Goal: Find specific page/section: Find specific page/section

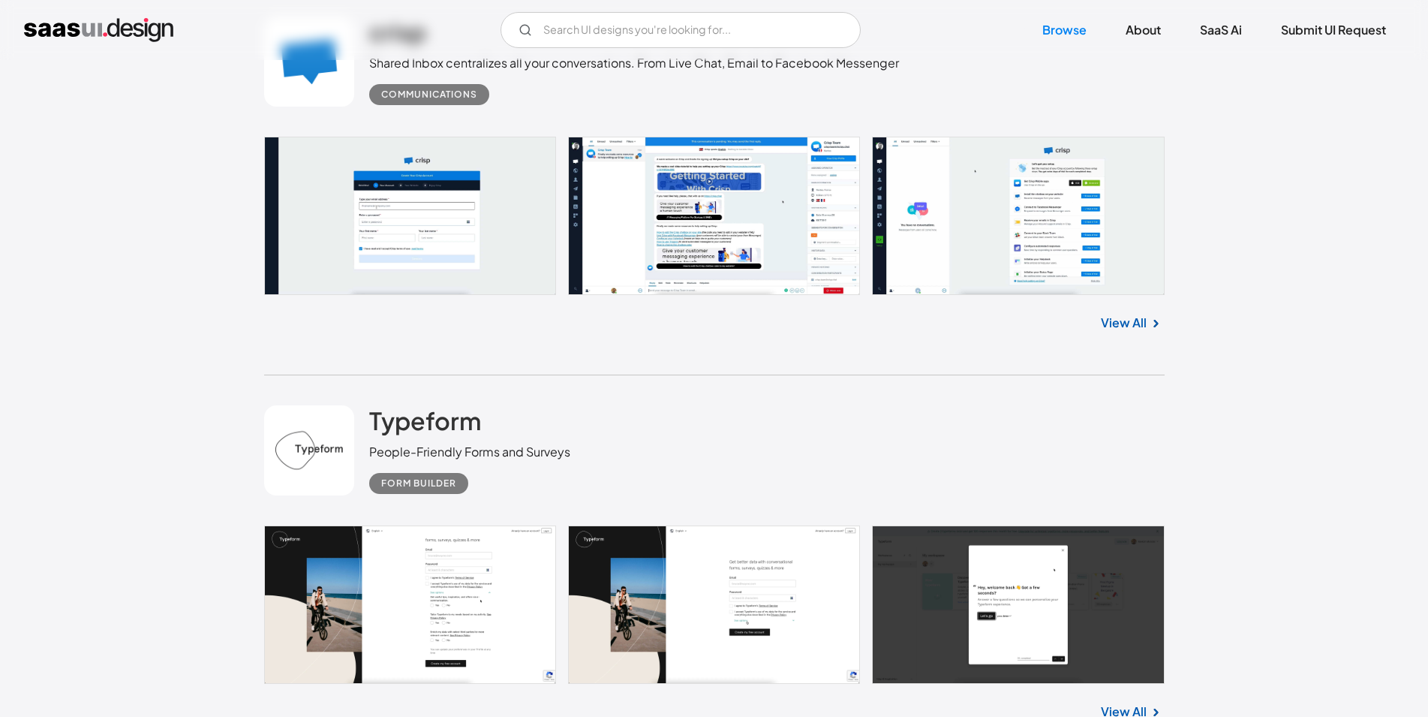
scroll to position [3752, 0]
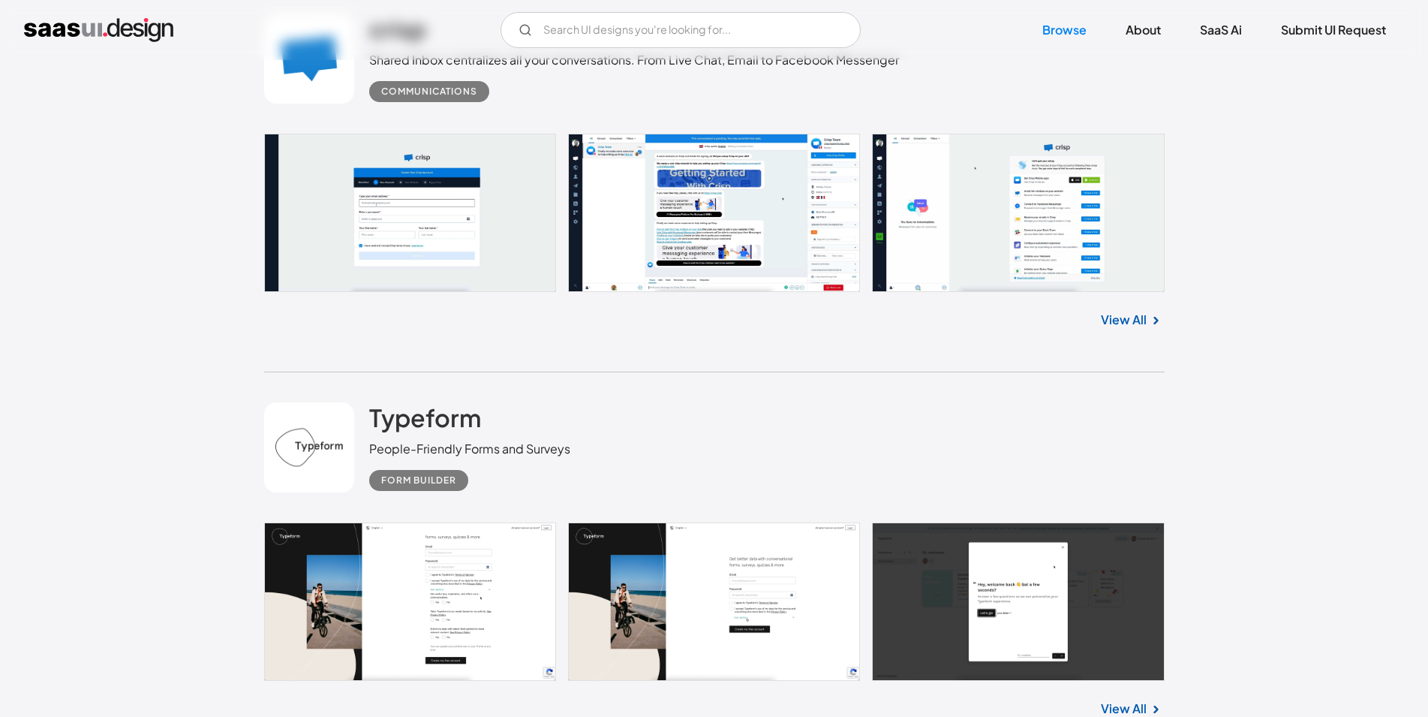
click at [698, 247] on link at bounding box center [714, 213] width 901 height 158
click at [627, 48] on div "V7 Labs Gen AI Application Design Best-in-class data labeling tool. GenAI Close…" at bounding box center [714, 30] width 1428 height 60
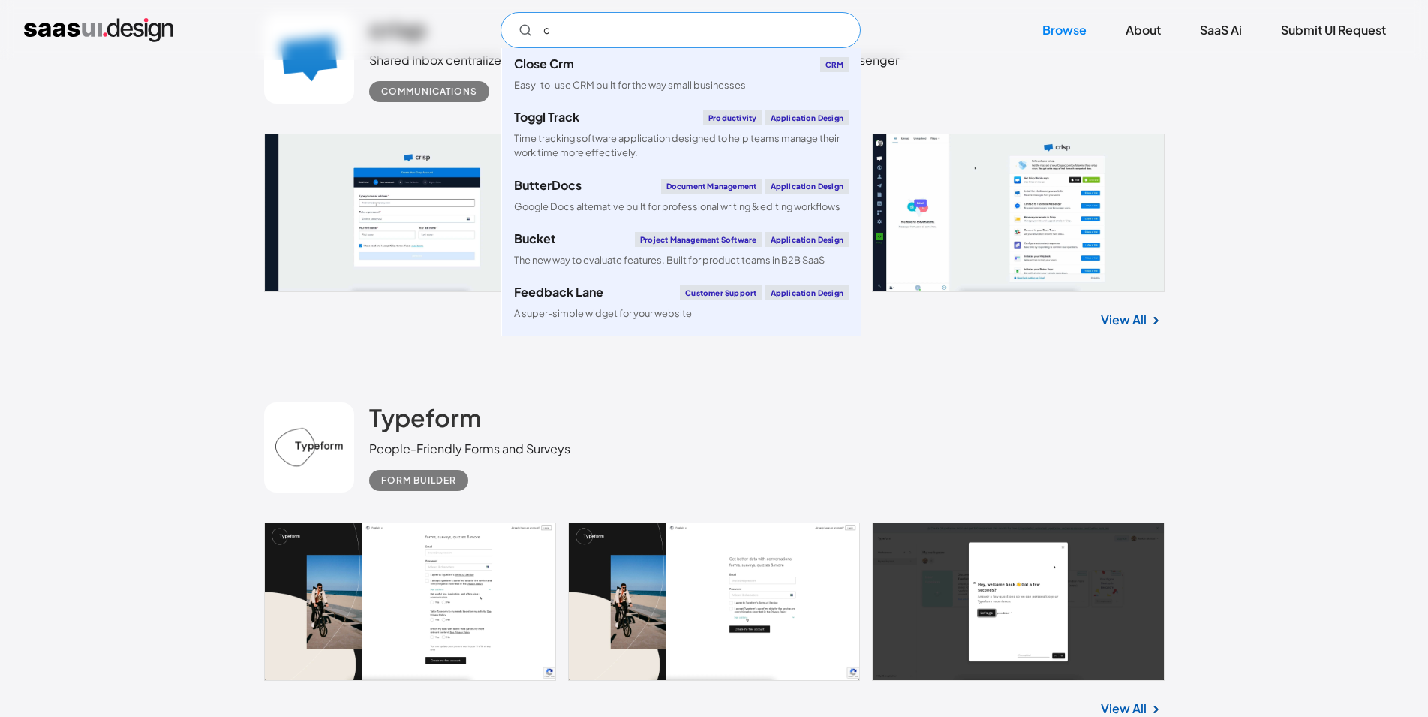
click at [621, 40] on input "c" at bounding box center [681, 30] width 360 height 36
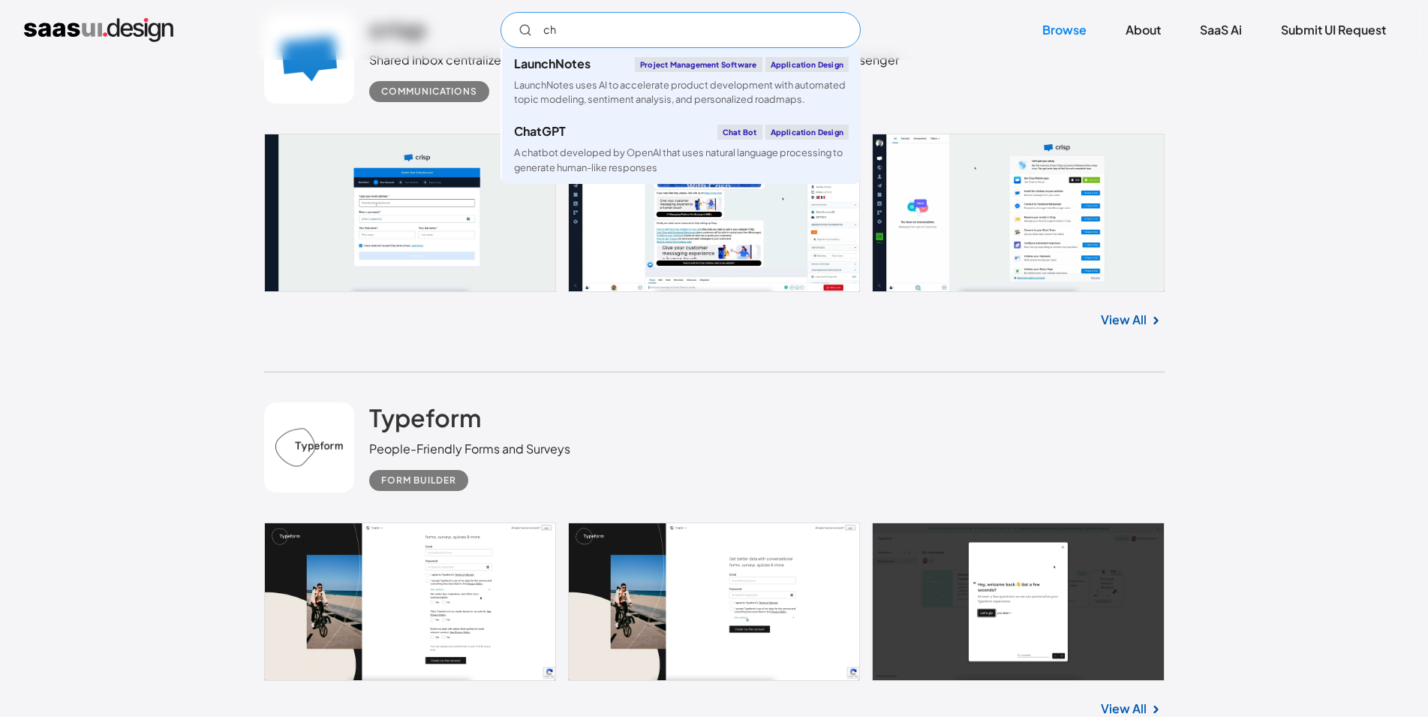
type input "c"
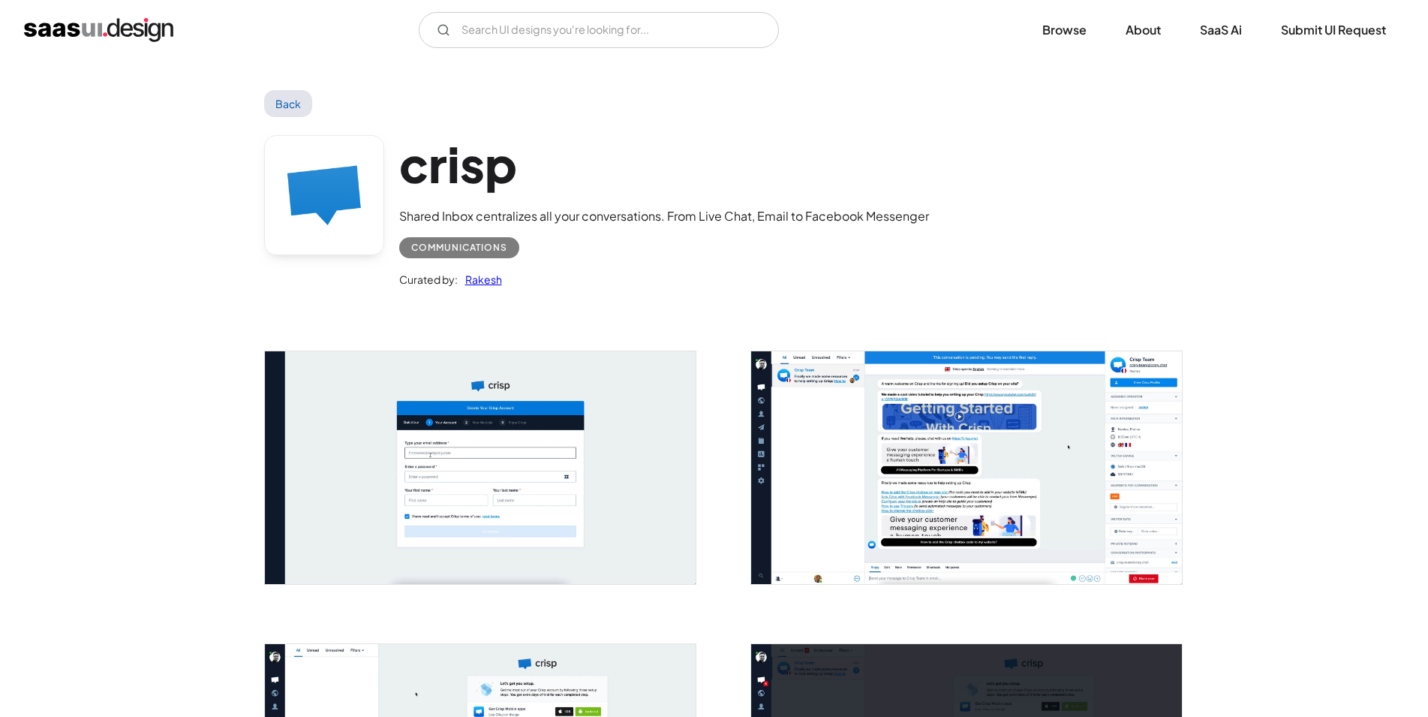
click at [492, 281] on link "Rakesh" at bounding box center [480, 279] width 44 height 18
click at [518, 30] on input "Email Form" at bounding box center [599, 30] width 360 height 36
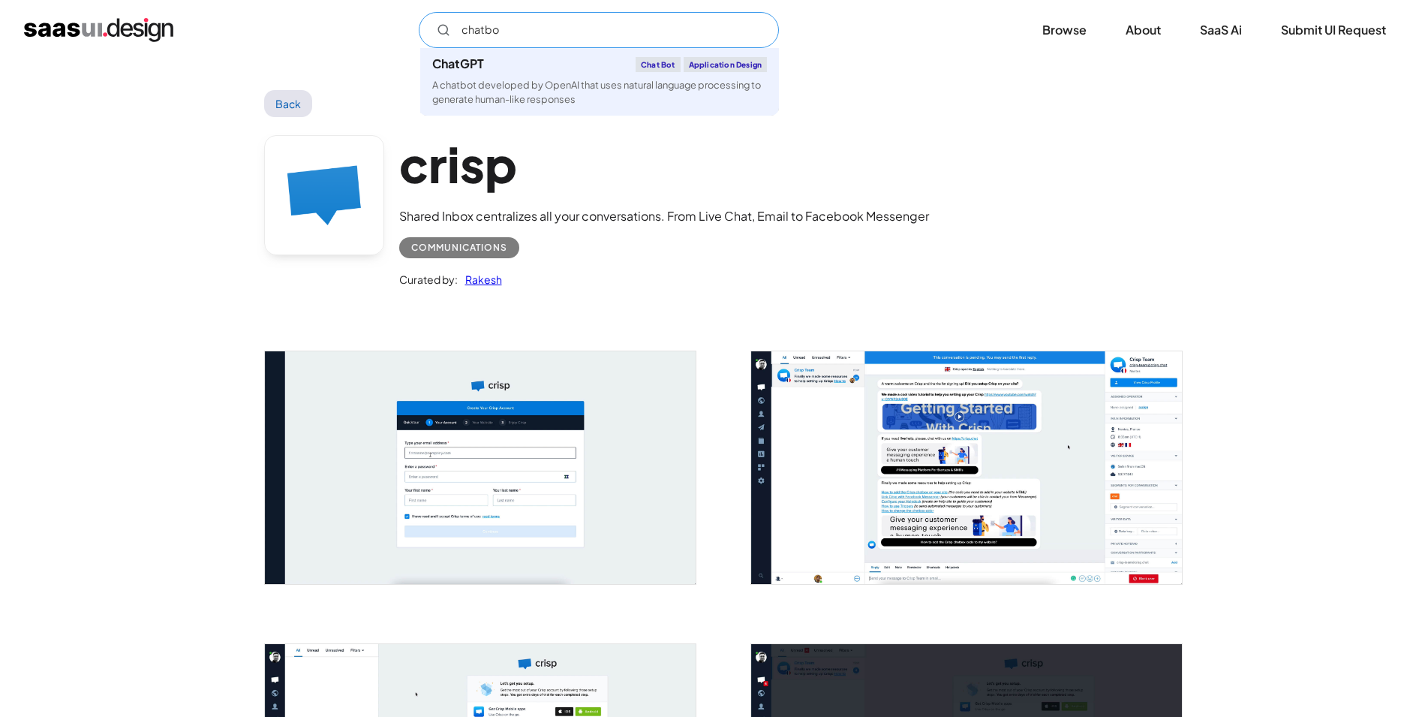
type input "chatbot"
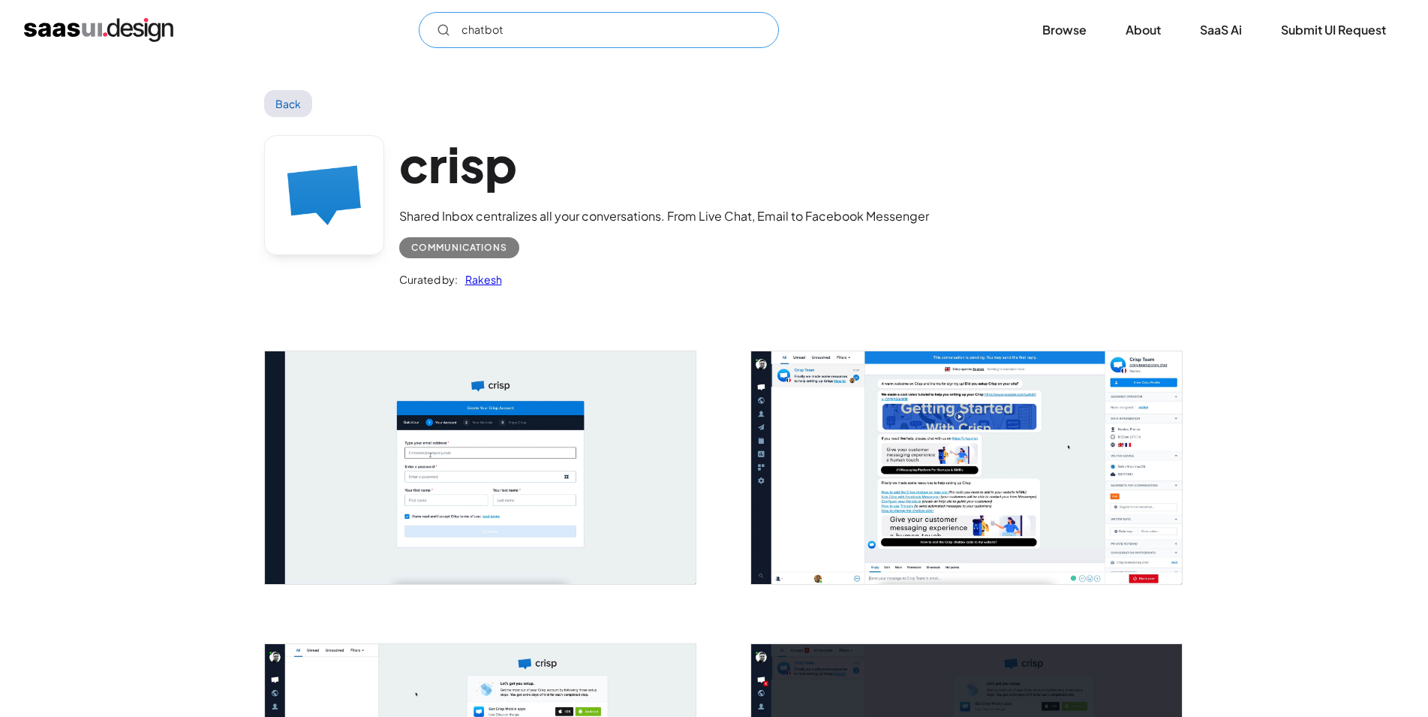
click at [518, 30] on input "chatbot" at bounding box center [599, 30] width 360 height 36
drag, startPoint x: 518, startPoint y: 30, endPoint x: 463, endPoint y: 31, distance: 54.8
click at [463, 31] on input "chatbot" at bounding box center [599, 30] width 360 height 36
type input "r"
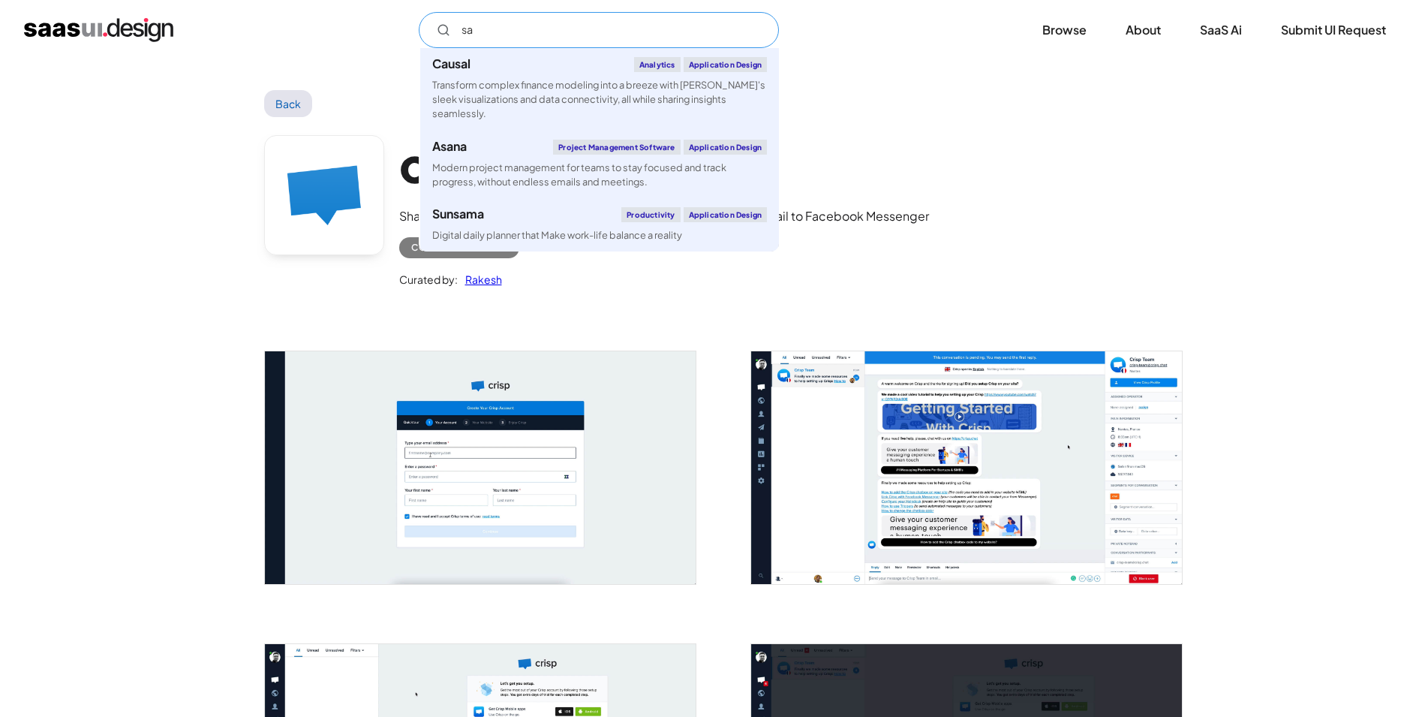
type input "s"
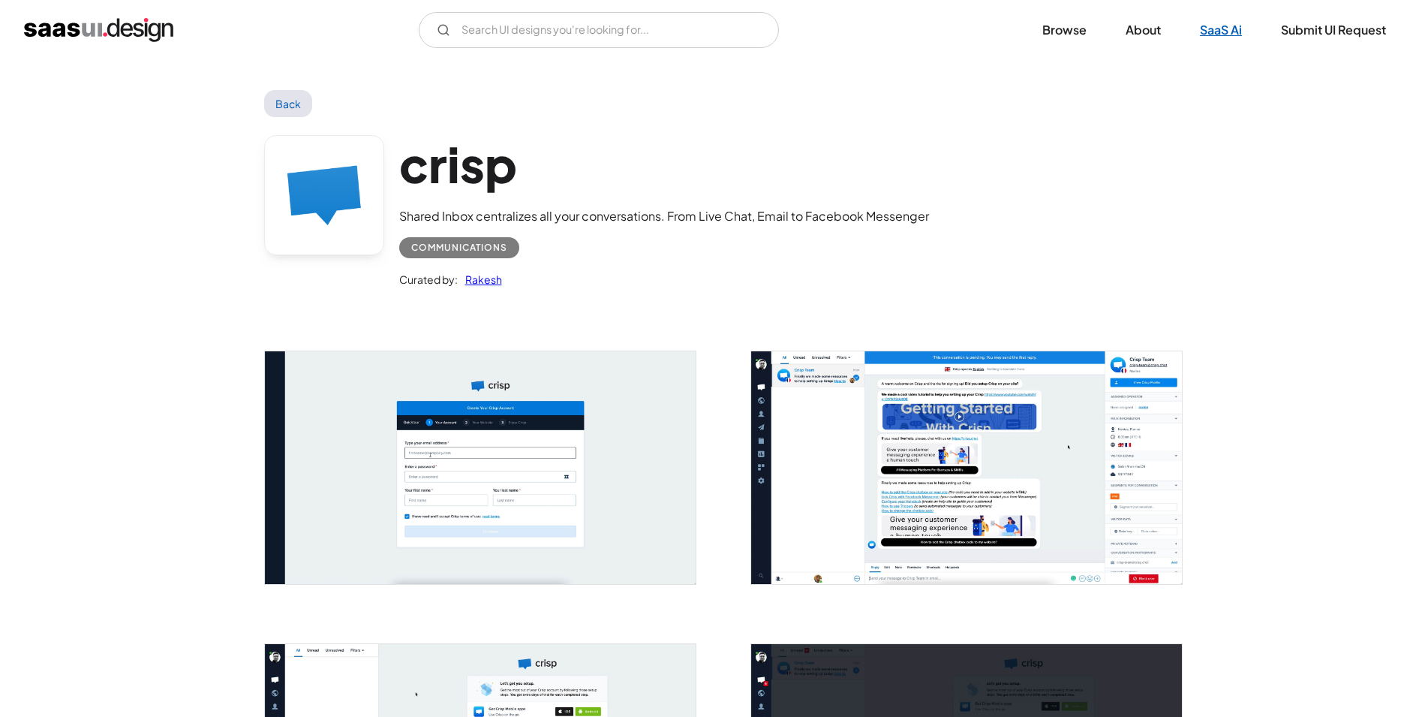
click at [1232, 30] on link "SaaS Ai" at bounding box center [1221, 30] width 78 height 33
